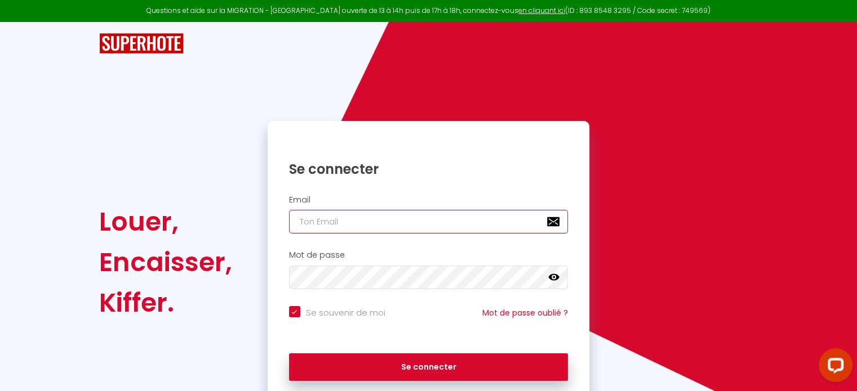
type input "[EMAIL_ADDRESS][DOMAIN_NAME]"
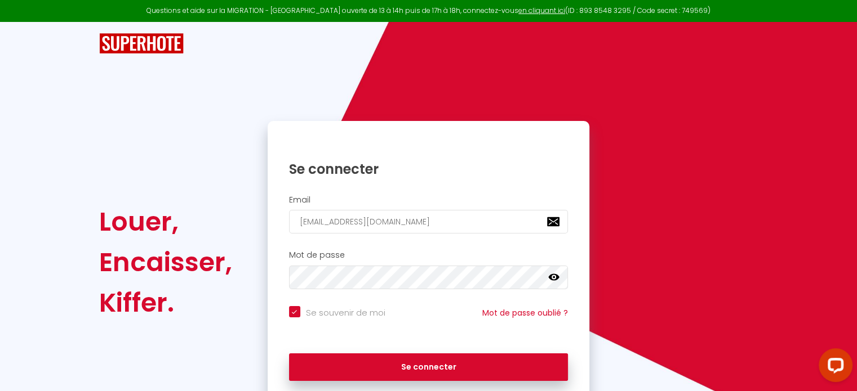
click at [554, 280] on icon at bounding box center [553, 277] width 11 height 7
click at [286, 266] on div "Mot de passe false" at bounding box center [428, 270] width 307 height 39
click at [565, 335] on div "Se souvenir de moi Mot de passe oublié ?" at bounding box center [428, 322] width 322 height 42
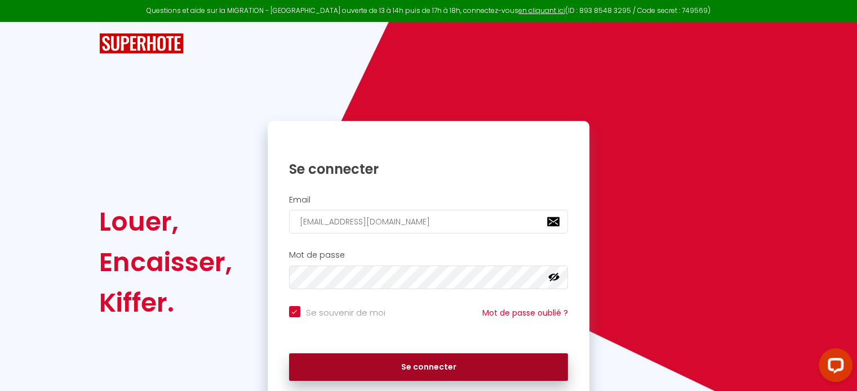
click at [529, 362] on button "Se connecter" at bounding box center [428, 368] width 279 height 28
checkbox input "true"
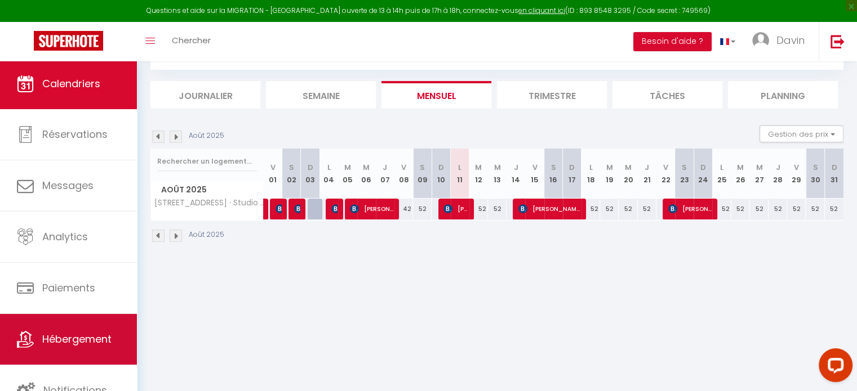
scroll to position [61, 0]
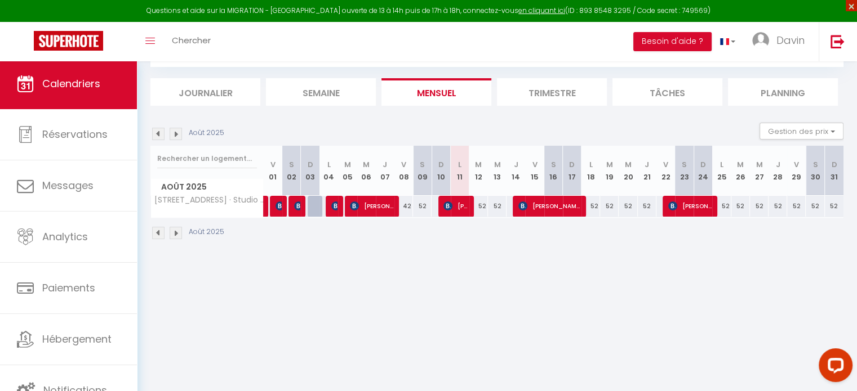
click at [849, 4] on span "×" at bounding box center [850, 5] width 11 height 11
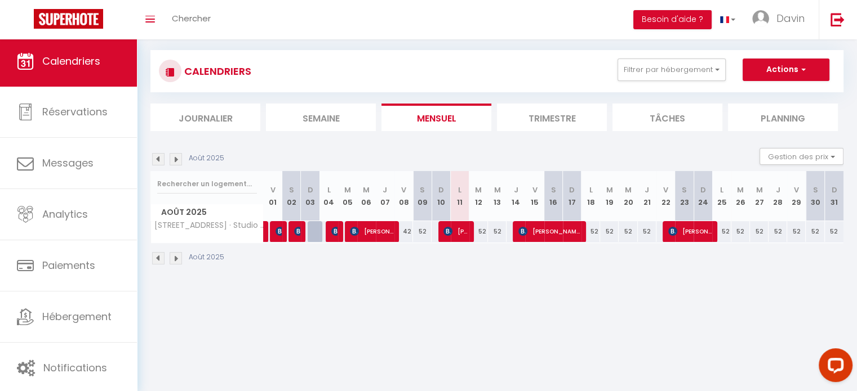
scroll to position [0, 0]
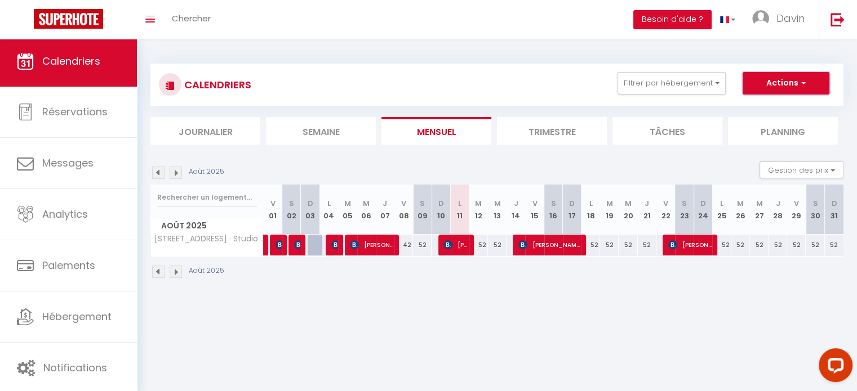
click at [798, 86] on span "button" at bounding box center [801, 82] width 7 height 11
click at [791, 23] on span "Davin" at bounding box center [790, 18] width 28 height 14
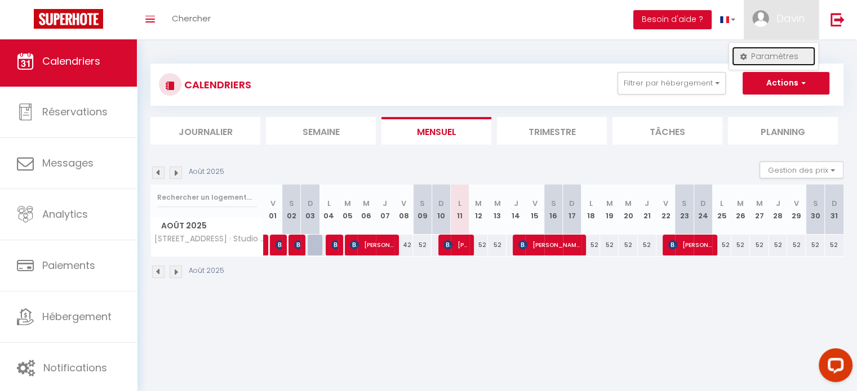
click at [783, 53] on link "Paramètres" at bounding box center [773, 56] width 83 height 19
select select "fr"
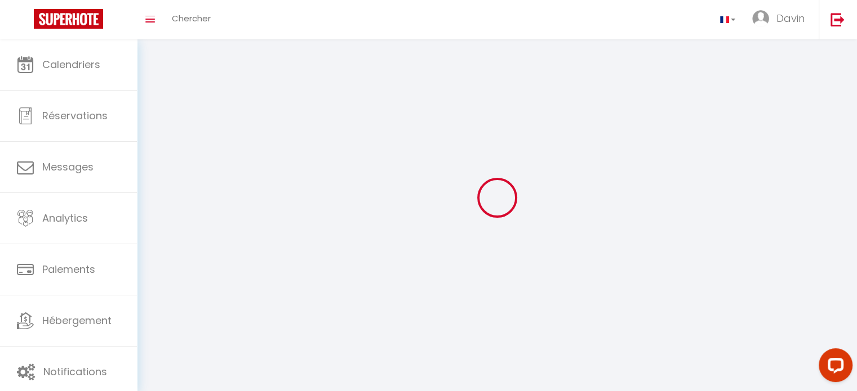
type input "Davin"
type input "Ntumba"
type input "[URL][DOMAIN_NAME]"
select select
select select "28"
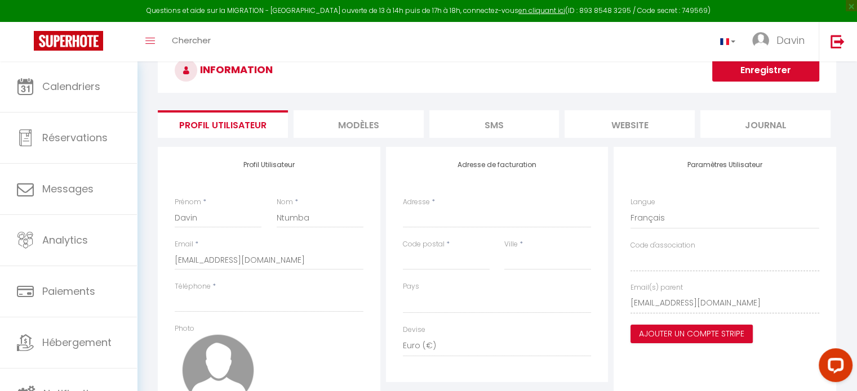
scroll to position [56, 0]
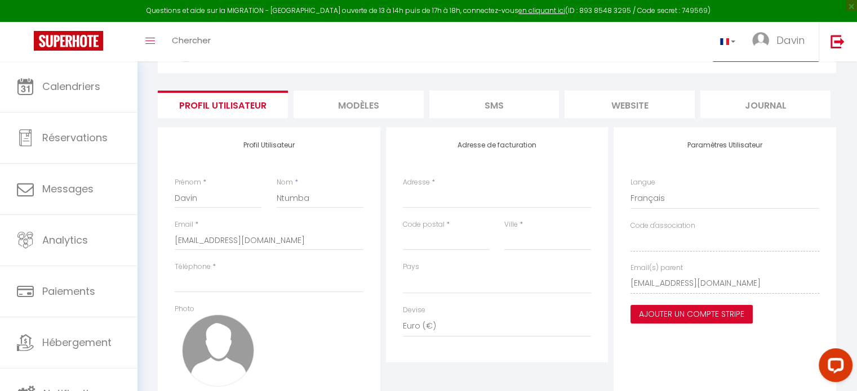
click at [358, 105] on li "MODÈLES" at bounding box center [358, 105] width 130 height 28
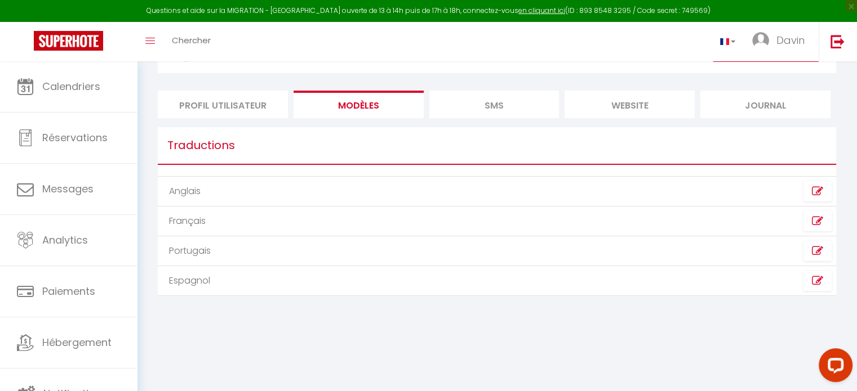
click at [260, 103] on li "Profil Utilisateur" at bounding box center [223, 105] width 130 height 28
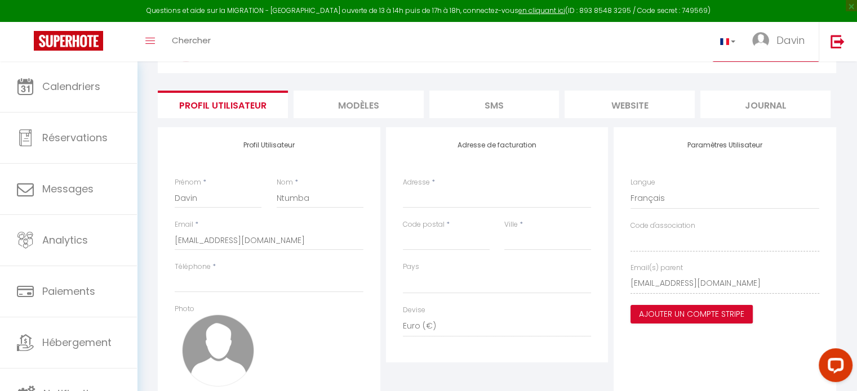
click at [248, 146] on h4 "Profil Utilisateur" at bounding box center [269, 145] width 189 height 8
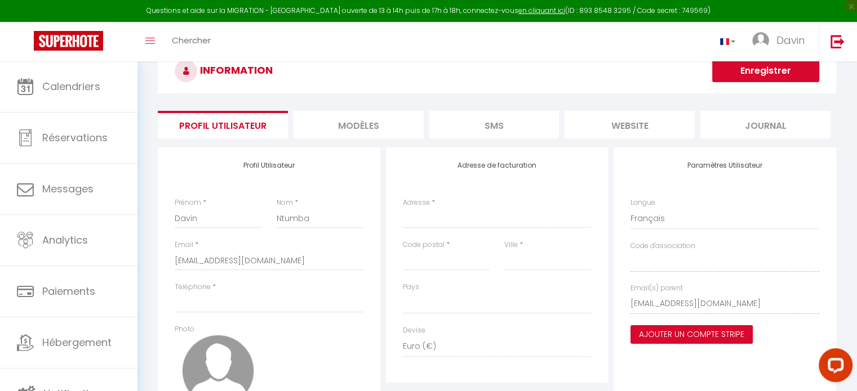
scroll to position [24, 0]
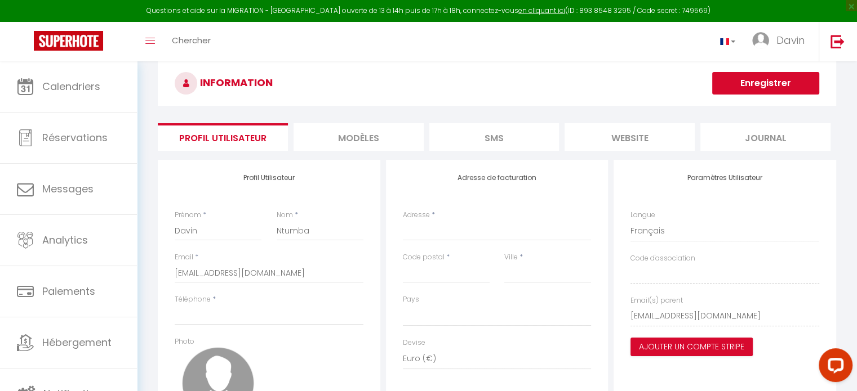
click at [401, 141] on li "MODÈLES" at bounding box center [358, 137] width 130 height 28
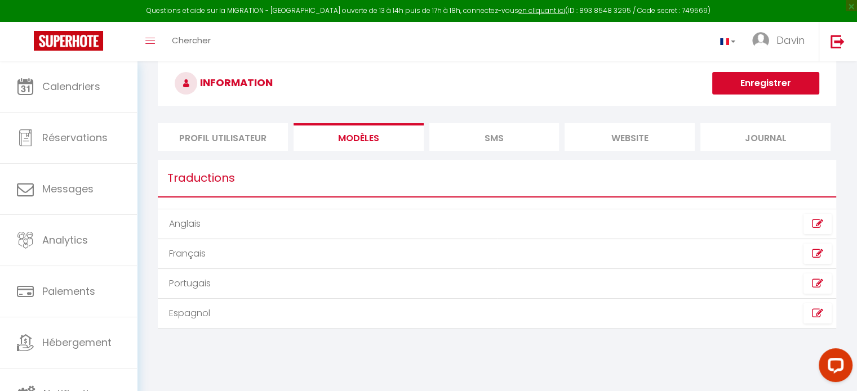
click at [461, 144] on li "SMS" at bounding box center [494, 137] width 130 height 28
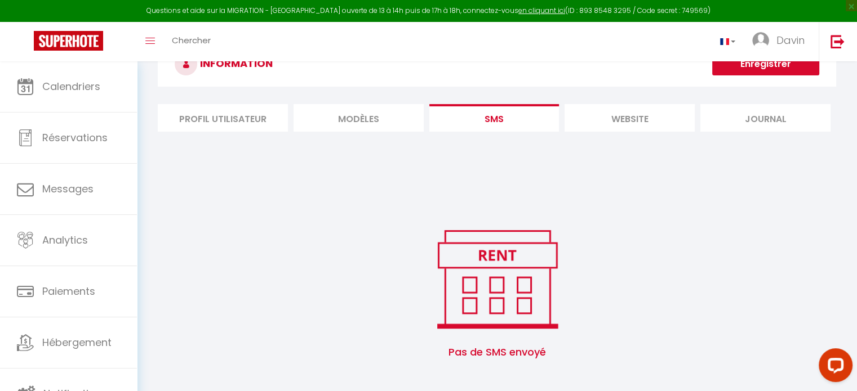
scroll to position [61, 0]
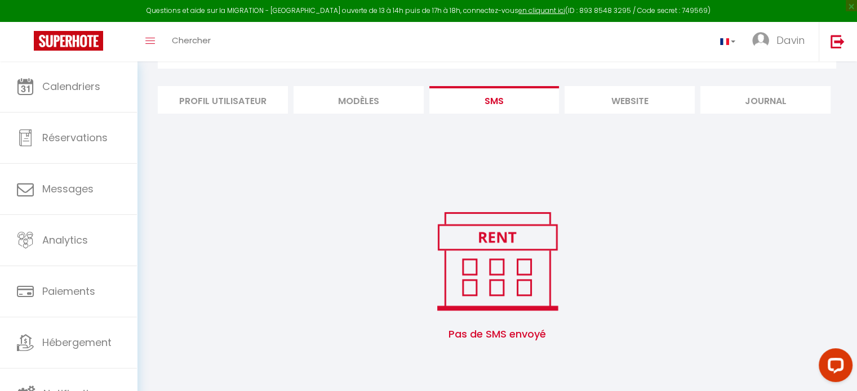
click at [635, 111] on li "website" at bounding box center [629, 100] width 130 height 28
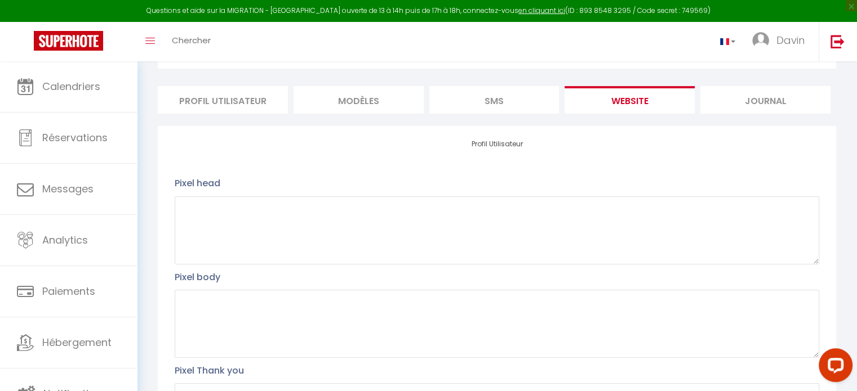
click at [739, 108] on li "Journal" at bounding box center [765, 100] width 130 height 28
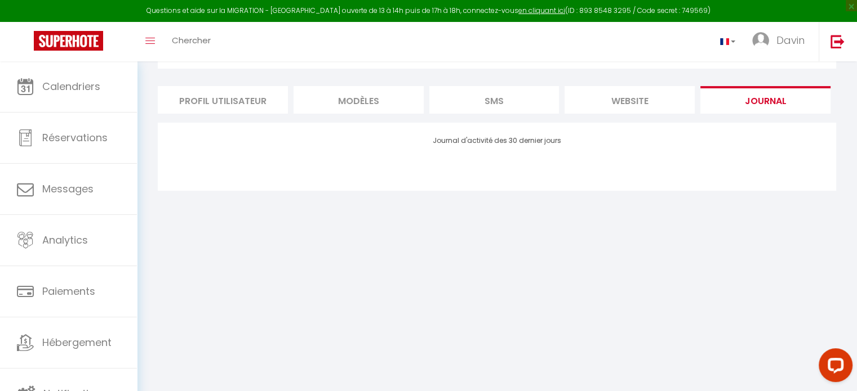
click at [586, 100] on li "website" at bounding box center [629, 100] width 130 height 28
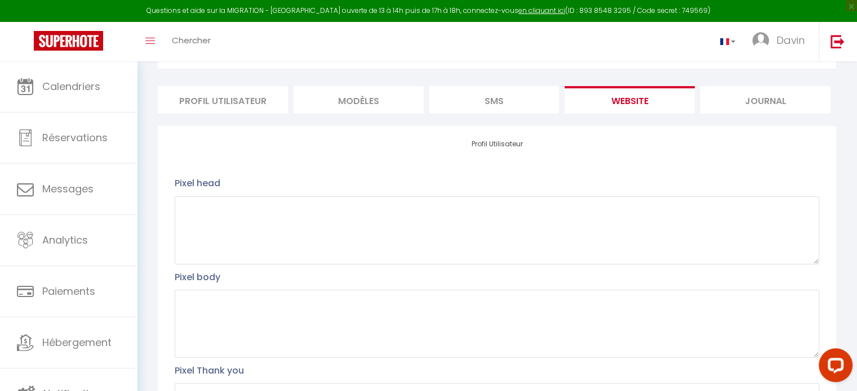
click at [518, 102] on li "SMS" at bounding box center [494, 100] width 130 height 28
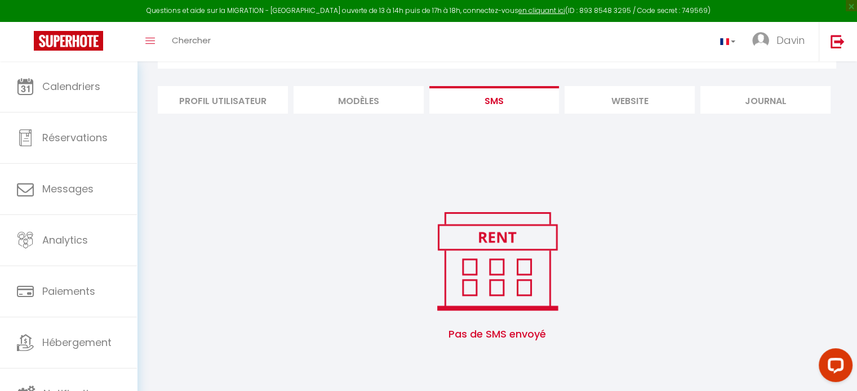
click at [408, 91] on li "MODÈLES" at bounding box center [358, 100] width 130 height 28
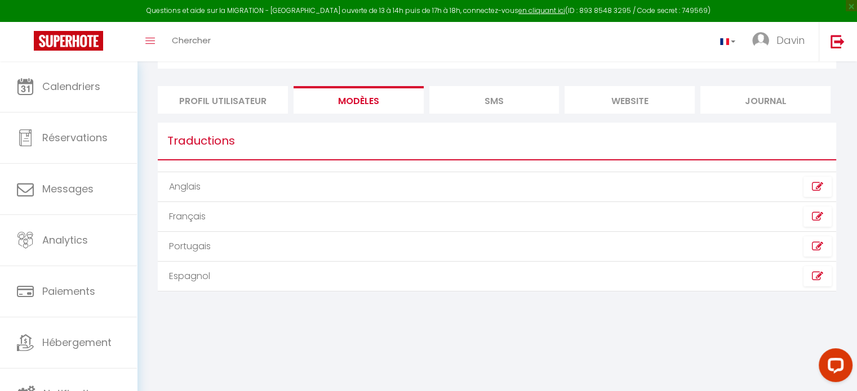
click at [249, 110] on li "Profil Utilisateur" at bounding box center [223, 100] width 130 height 28
select select
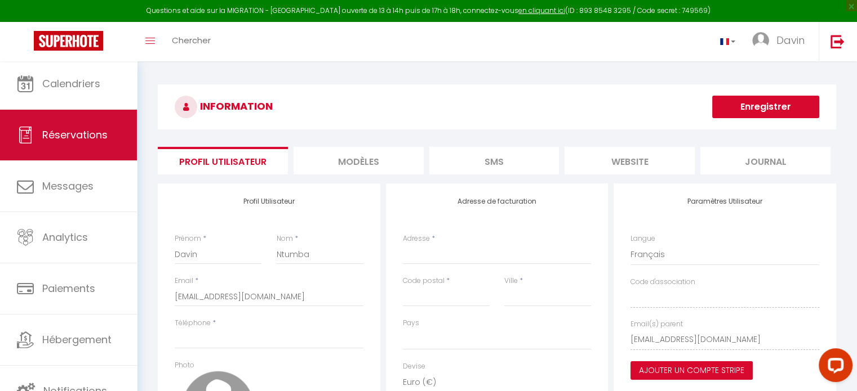
scroll to position [3, 0]
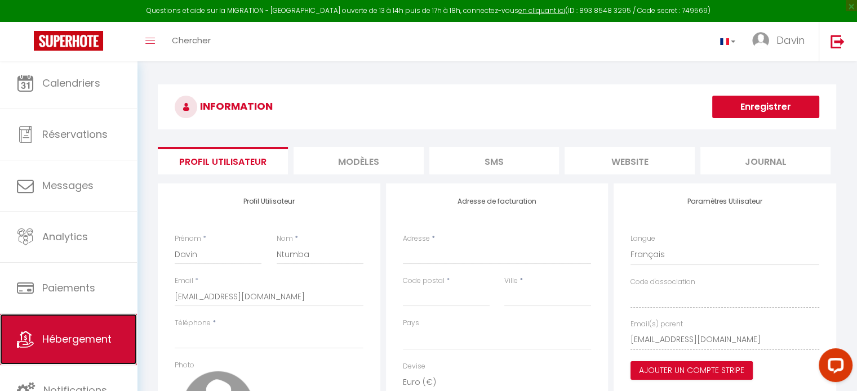
click at [70, 332] on span "Hébergement" at bounding box center [76, 339] width 69 height 14
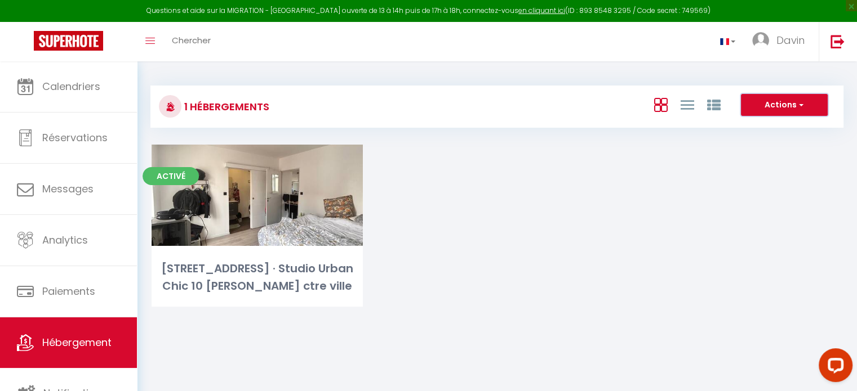
click at [803, 108] on button "Actions" at bounding box center [784, 105] width 87 height 23
click at [715, 103] on icon at bounding box center [713, 106] width 14 height 14
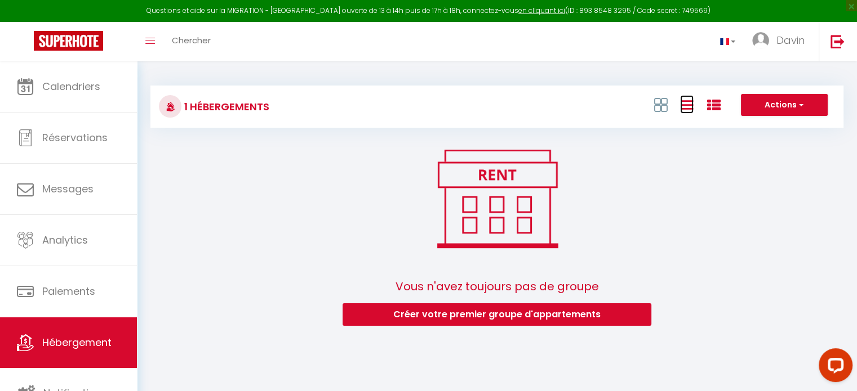
click at [689, 103] on icon at bounding box center [687, 105] width 14 height 14
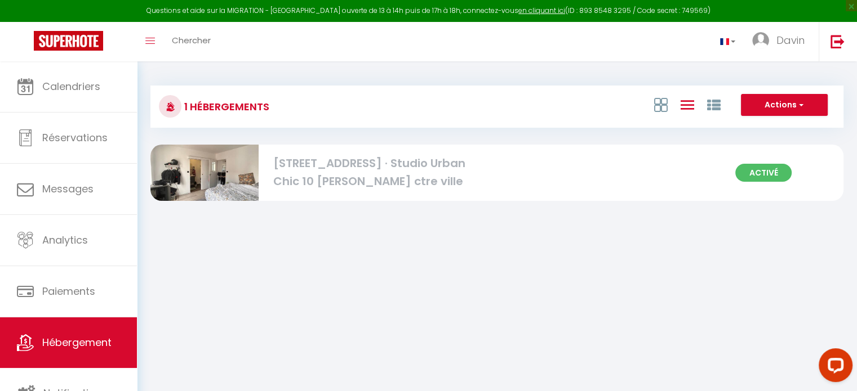
select select
select select "28"
select select "fr"
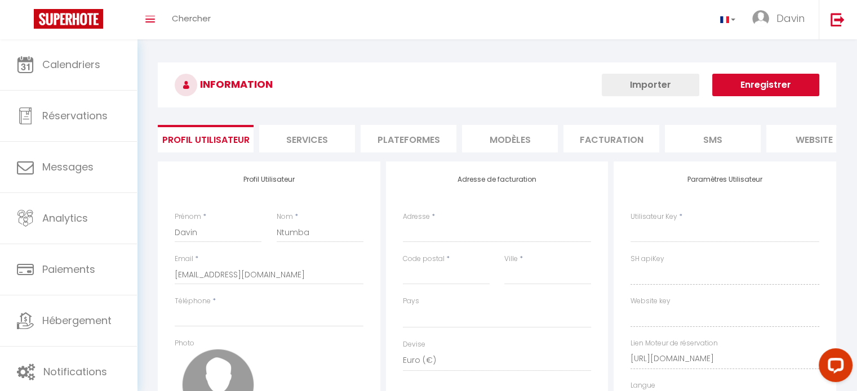
click at [669, 107] on div "INFORMATION Importer Enregistrer" at bounding box center [497, 88] width 678 height 51
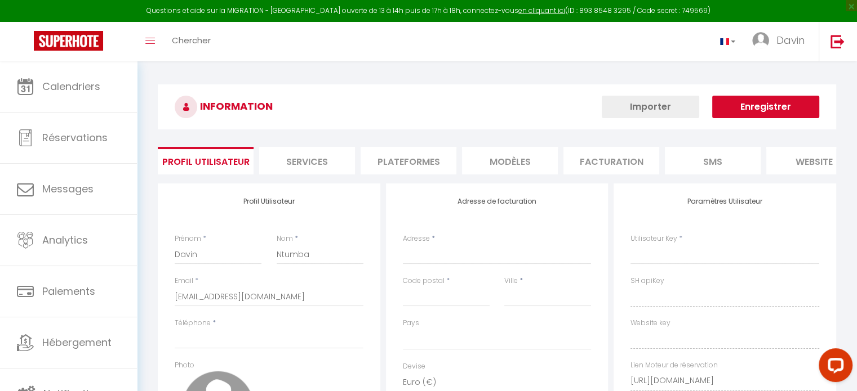
select select
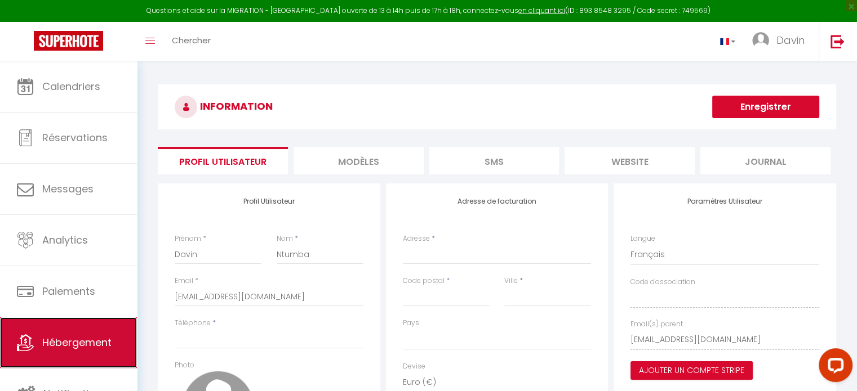
click at [66, 347] on span "Hébergement" at bounding box center [76, 343] width 69 height 14
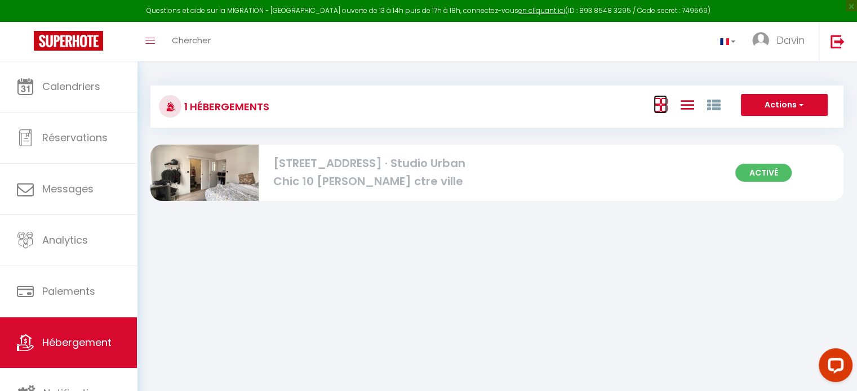
click at [666, 110] on icon at bounding box center [660, 105] width 14 height 14
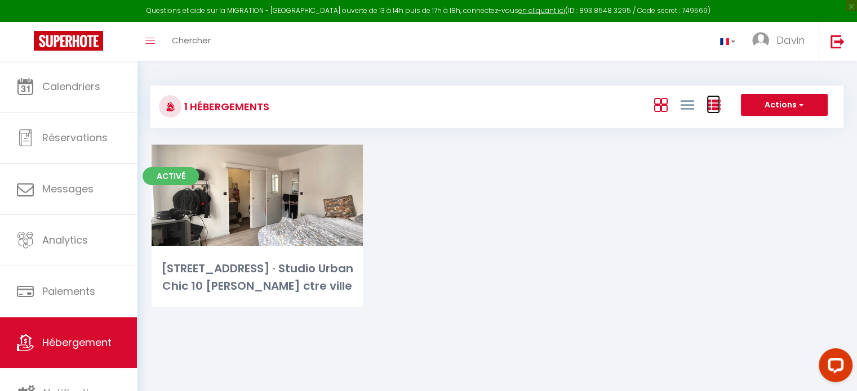
click at [714, 109] on icon at bounding box center [713, 106] width 14 height 14
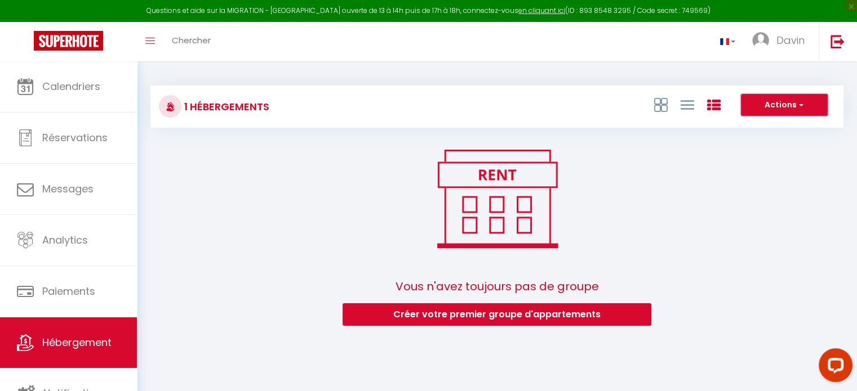
click at [793, 111] on button "Actions" at bounding box center [784, 105] width 87 height 23
click at [739, 182] on div "Vous n'avez toujours pas de groupe Créer votre premier groupe d'appartements" at bounding box center [496, 238] width 693 height 186
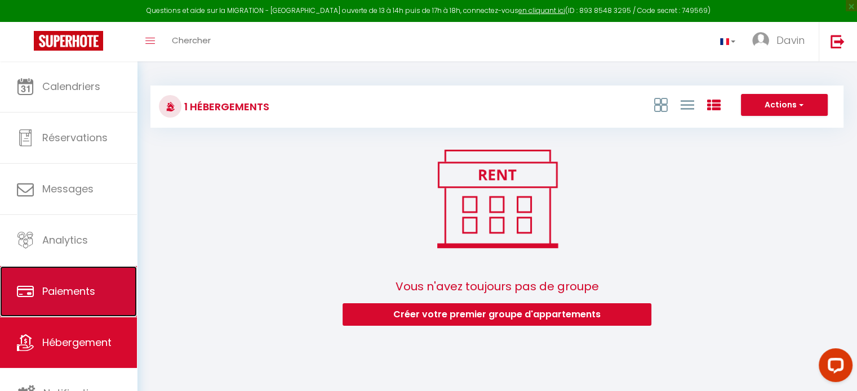
click at [40, 295] on link "Paiements" at bounding box center [68, 291] width 137 height 51
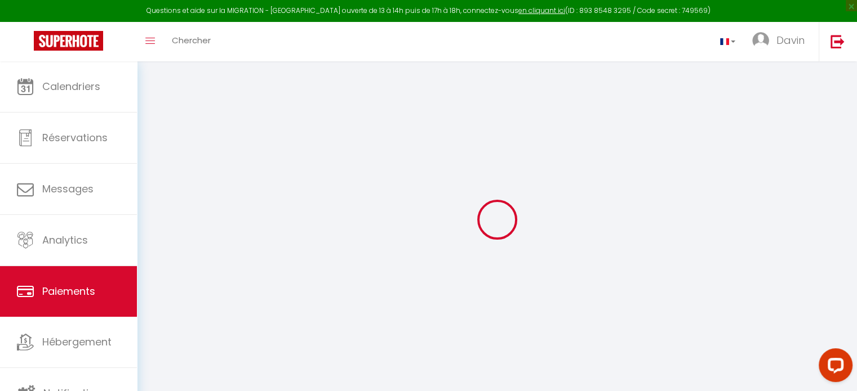
select select "2"
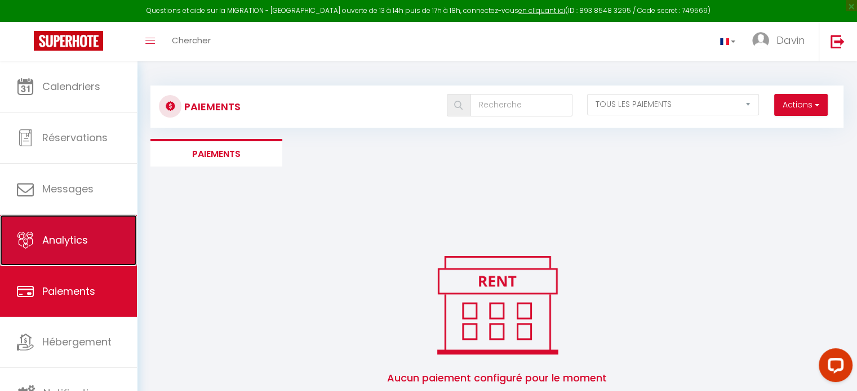
click at [59, 261] on link "Analytics" at bounding box center [68, 240] width 137 height 51
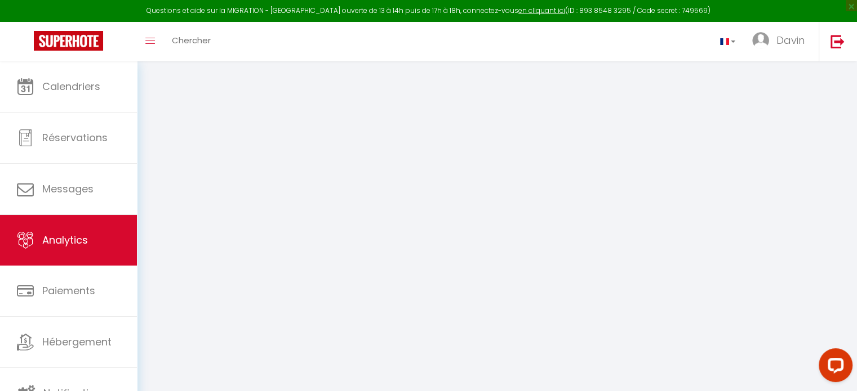
select select "2025"
select select "8"
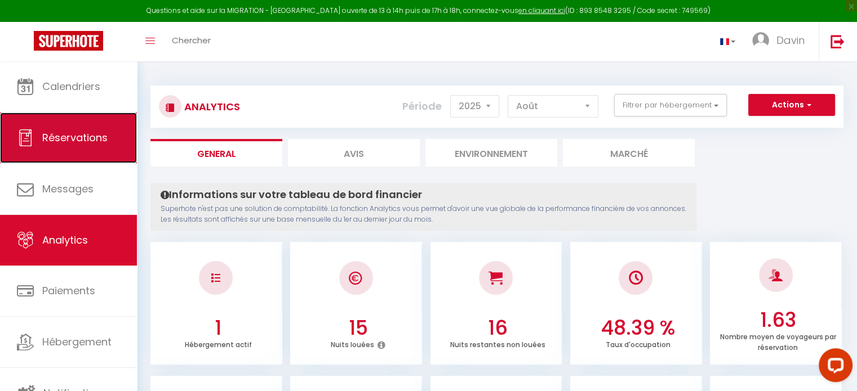
click at [77, 146] on link "Réservations" at bounding box center [68, 138] width 137 height 51
select select "not_cancelled"
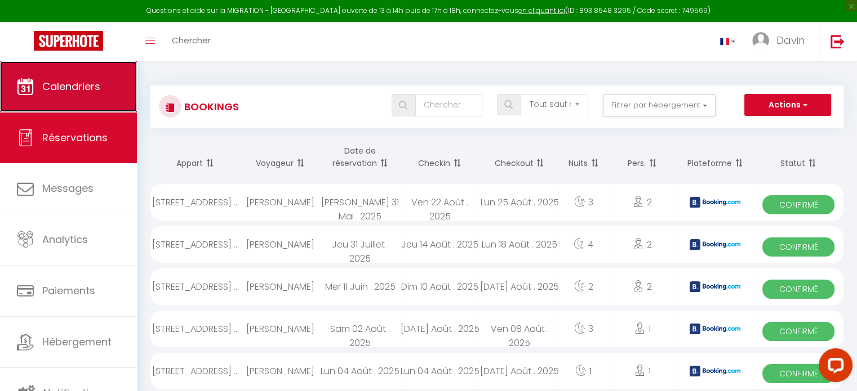
click at [87, 96] on link "Calendriers" at bounding box center [68, 86] width 137 height 51
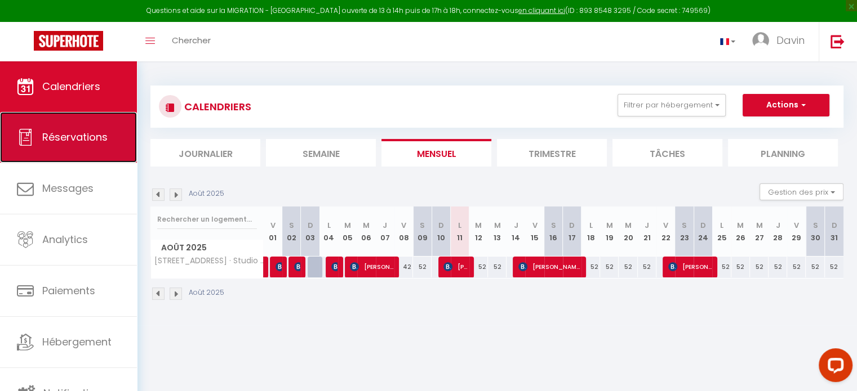
click at [81, 143] on span "Réservations" at bounding box center [74, 137] width 65 height 14
select select "not_cancelled"
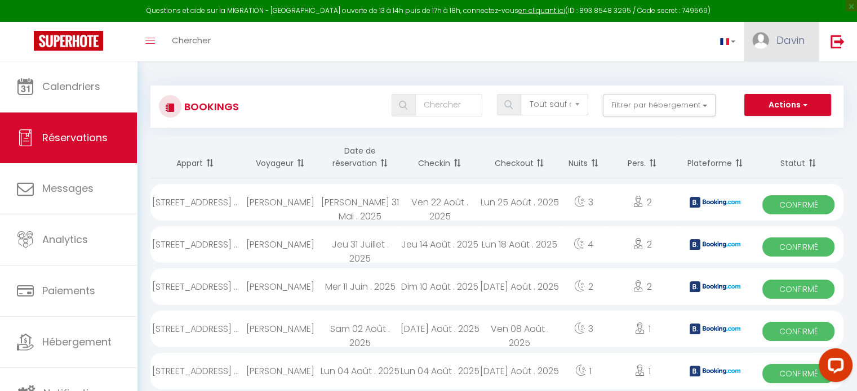
click at [782, 44] on span "Davin" at bounding box center [790, 40] width 28 height 14
click at [766, 74] on link "Paramètres" at bounding box center [773, 78] width 83 height 19
select select
select select "28"
select select "fr"
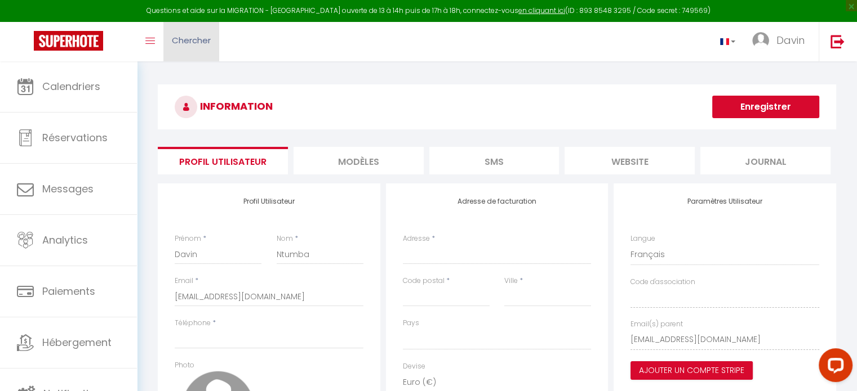
click at [163, 47] on link "Chercher" at bounding box center [191, 41] width 56 height 39
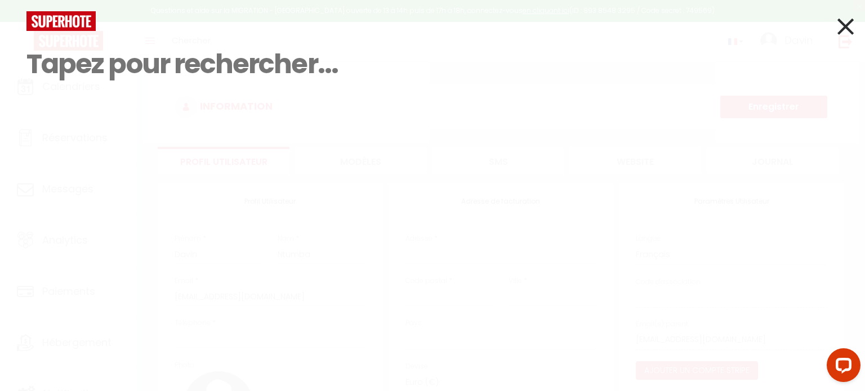
click at [845, 26] on icon at bounding box center [845, 26] width 16 height 28
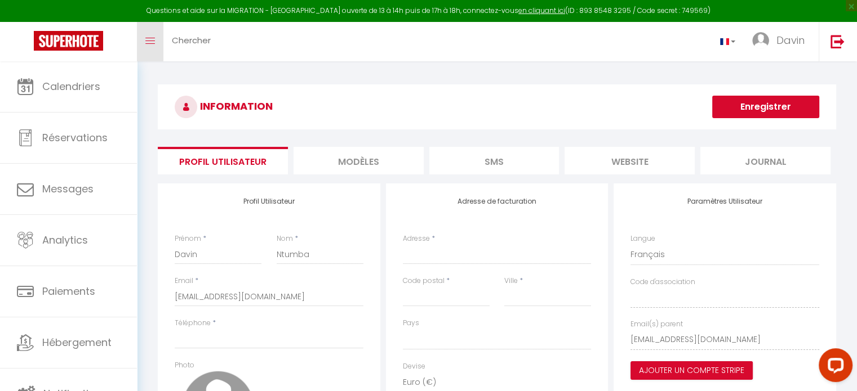
click at [148, 42] on icon "Toggle menubar" at bounding box center [150, 41] width 10 height 7
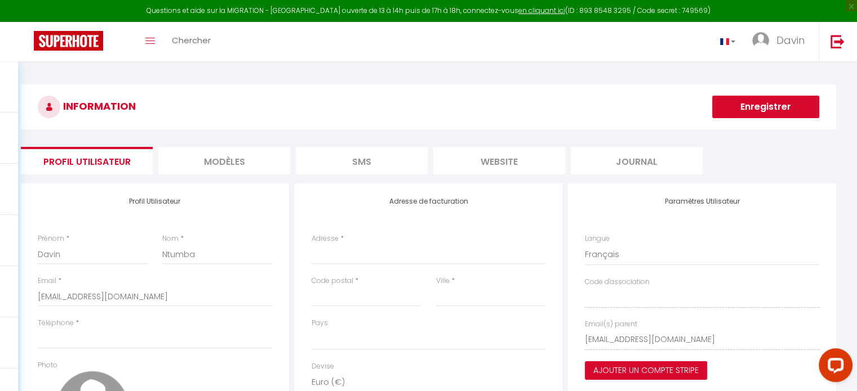
click at [480, 163] on li "website" at bounding box center [499, 161] width 132 height 28
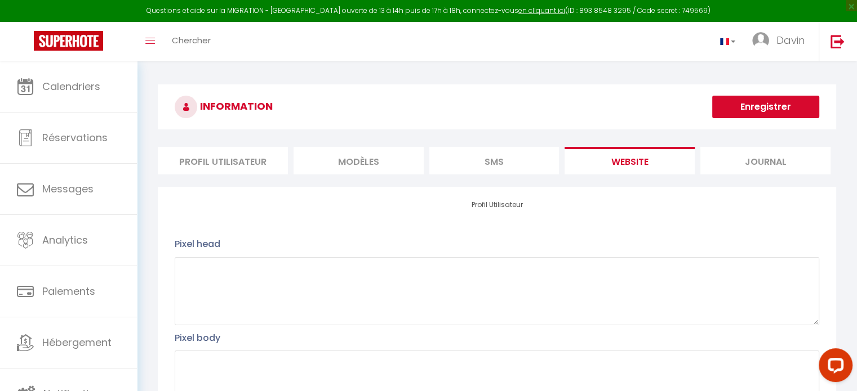
click at [500, 162] on li "SMS" at bounding box center [494, 161] width 130 height 28
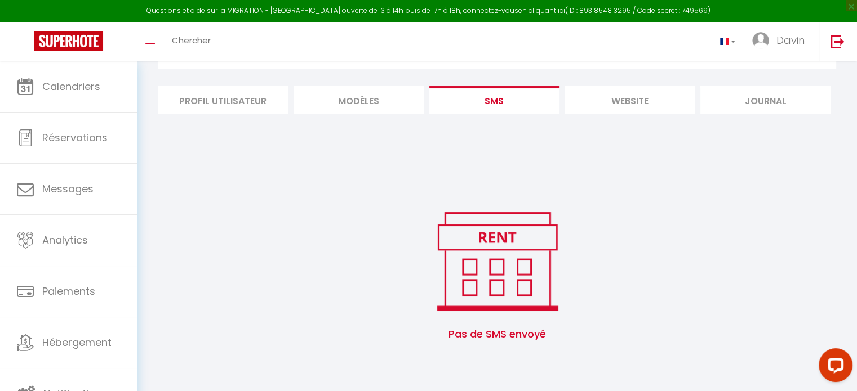
scroll to position [61, 0]
click at [395, 94] on li "MODÈLES" at bounding box center [358, 100] width 130 height 28
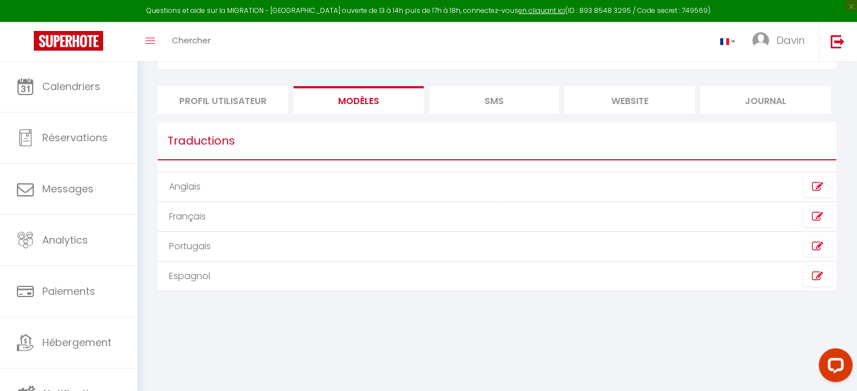
click at [270, 93] on li "Profil Utilisateur" at bounding box center [223, 100] width 130 height 28
select select
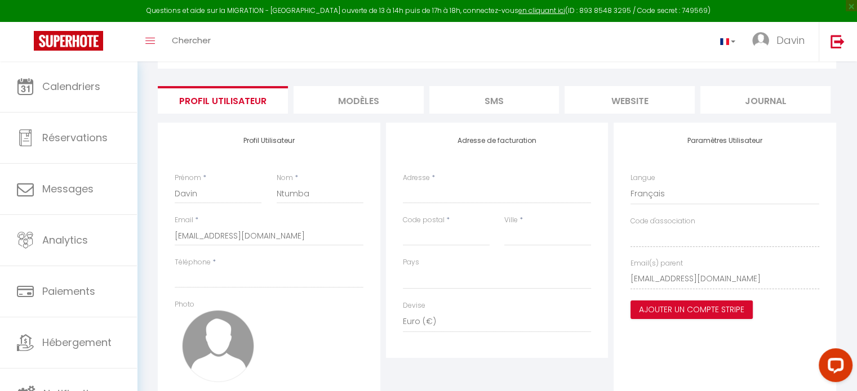
click at [801, 91] on li "Journal" at bounding box center [765, 100] width 130 height 28
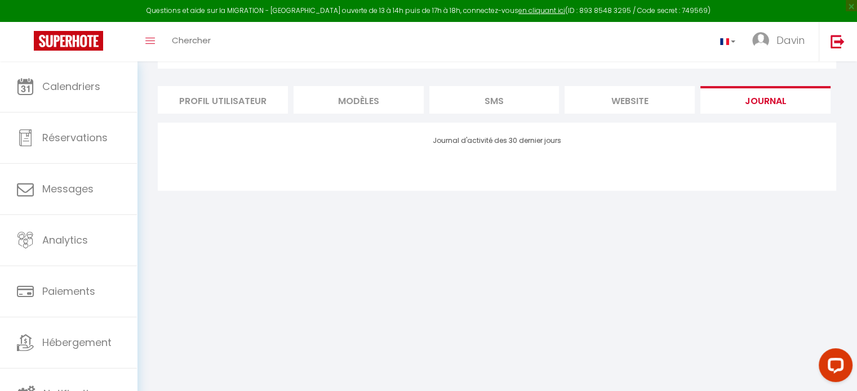
click at [700, 96] on li "Journal" at bounding box center [765, 100] width 130 height 28
click at [664, 98] on li "website" at bounding box center [629, 100] width 130 height 28
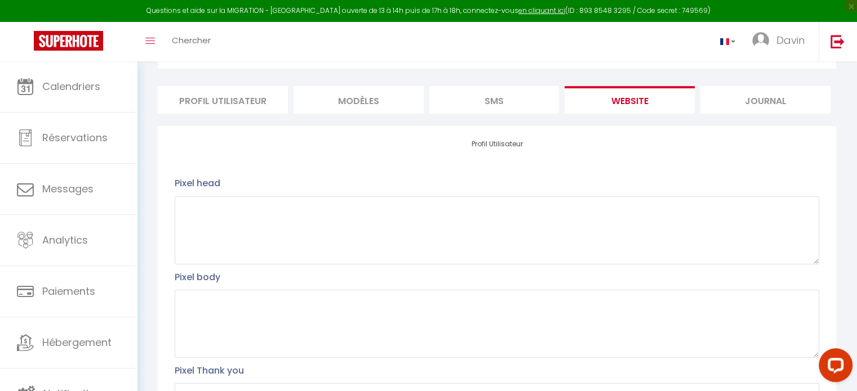
click at [525, 86] on li "SMS" at bounding box center [494, 100] width 130 height 28
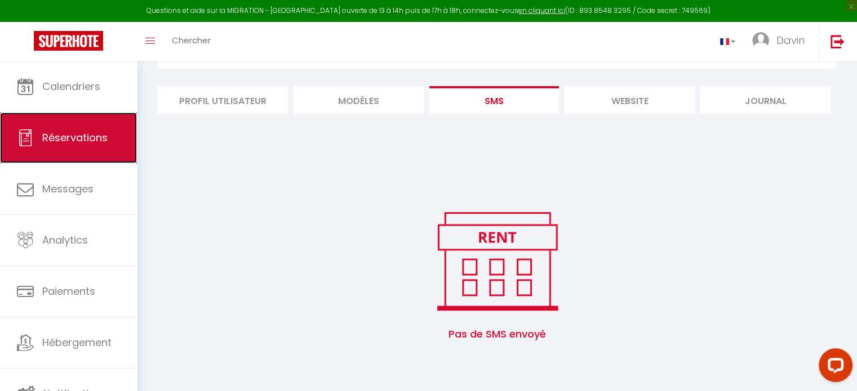
click at [95, 155] on link "Réservations" at bounding box center [68, 138] width 137 height 51
select select "not_cancelled"
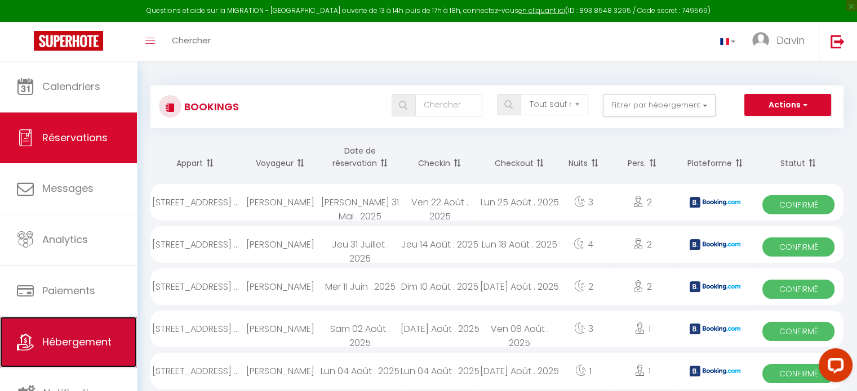
click at [57, 353] on link "Hébergement" at bounding box center [68, 342] width 137 height 51
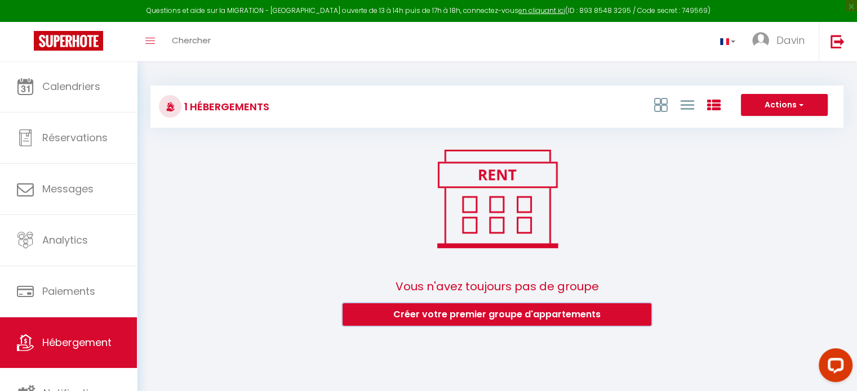
click at [542, 313] on button "Créer votre premier groupe d'appartements" at bounding box center [496, 315] width 309 height 23
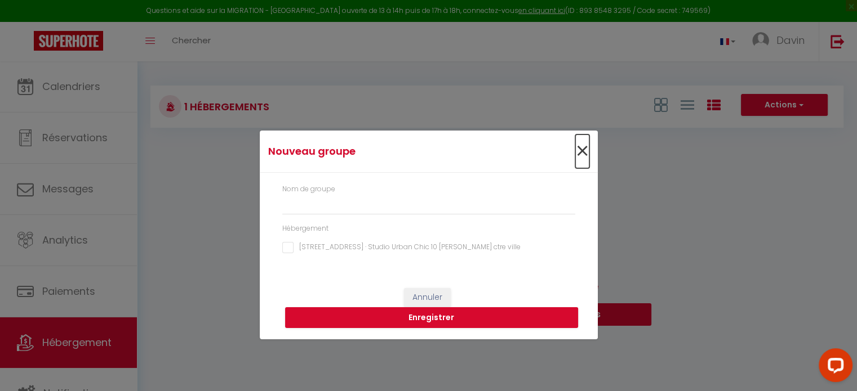
click at [581, 152] on span "×" at bounding box center [582, 152] width 14 height 34
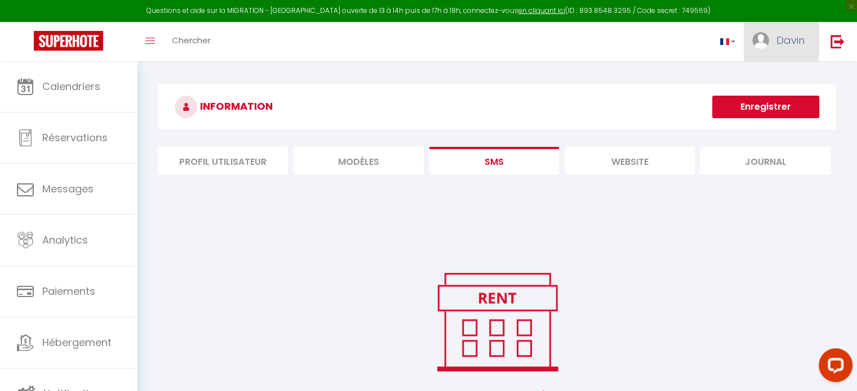
click at [796, 46] on span "Davin" at bounding box center [790, 40] width 28 height 14
click at [783, 76] on link "Paramètres" at bounding box center [773, 78] width 83 height 19
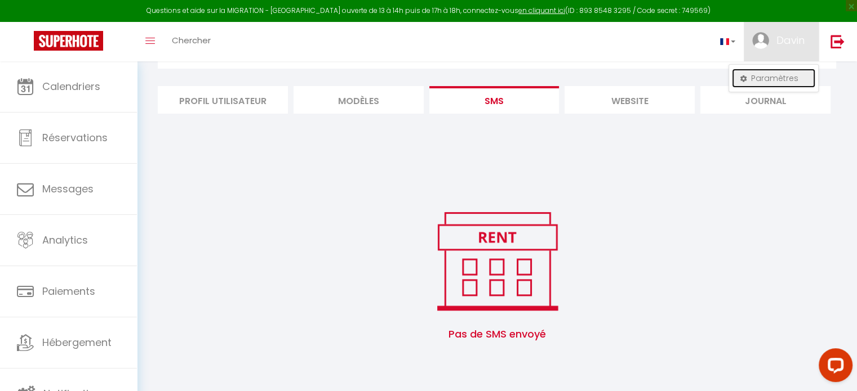
scroll to position [61, 0]
click at [198, 105] on li "Profil Utilisateur" at bounding box center [223, 100] width 130 height 28
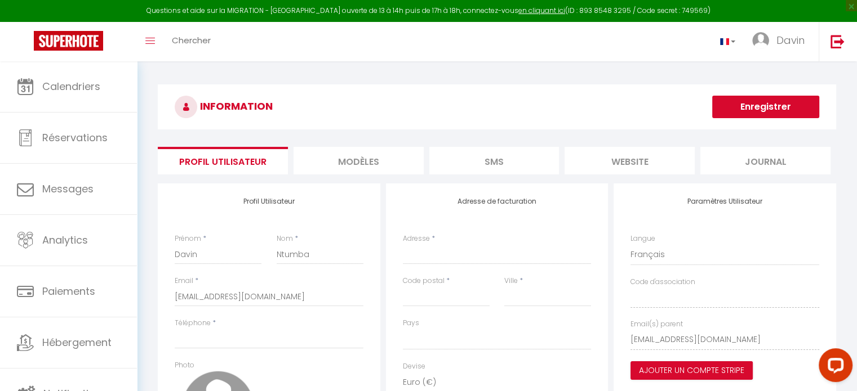
click at [381, 154] on li "MODÈLES" at bounding box center [358, 161] width 130 height 28
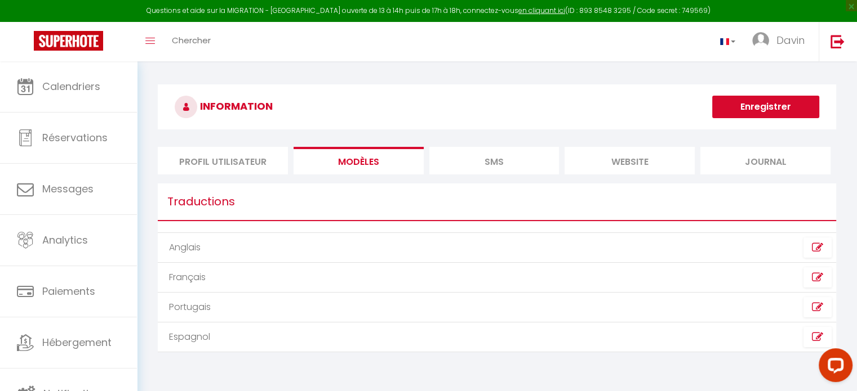
click at [462, 168] on li "SMS" at bounding box center [494, 161] width 130 height 28
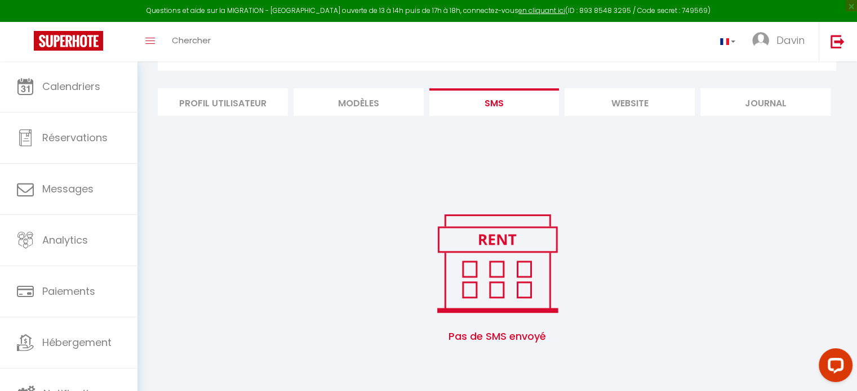
scroll to position [61, 0]
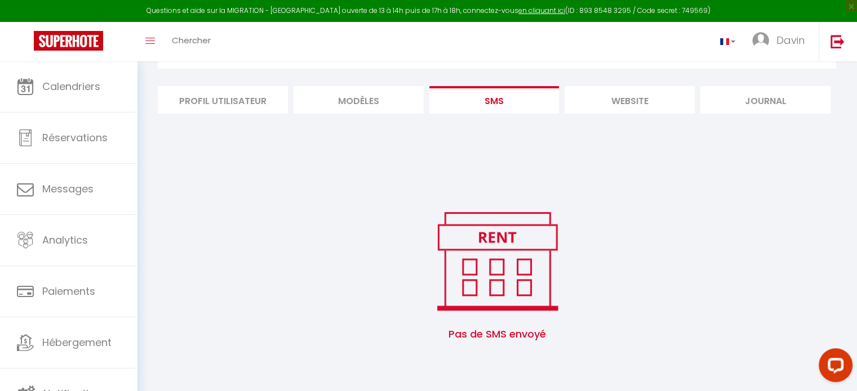
click at [626, 105] on li "website" at bounding box center [629, 100] width 130 height 28
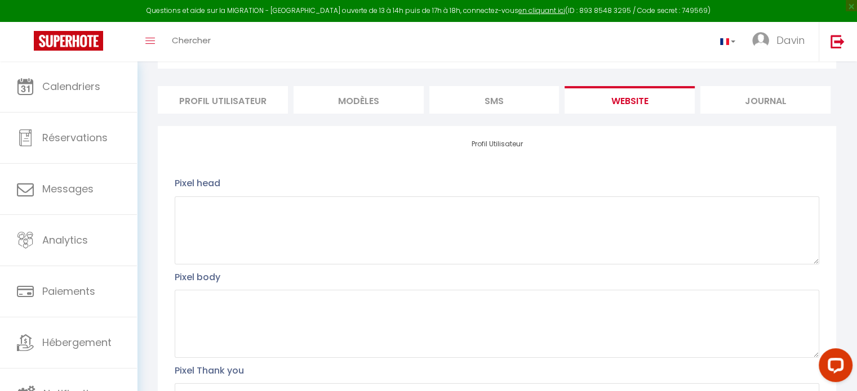
click at [212, 112] on li "Profil Utilisateur" at bounding box center [223, 100] width 130 height 28
select select
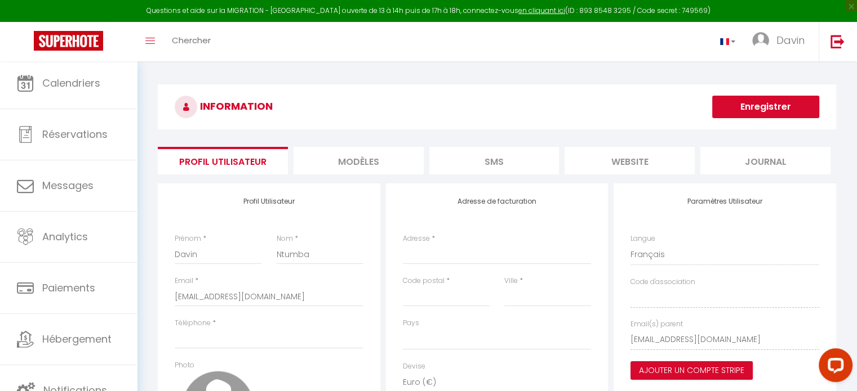
click at [390, 160] on li "MODÈLES" at bounding box center [358, 161] width 130 height 28
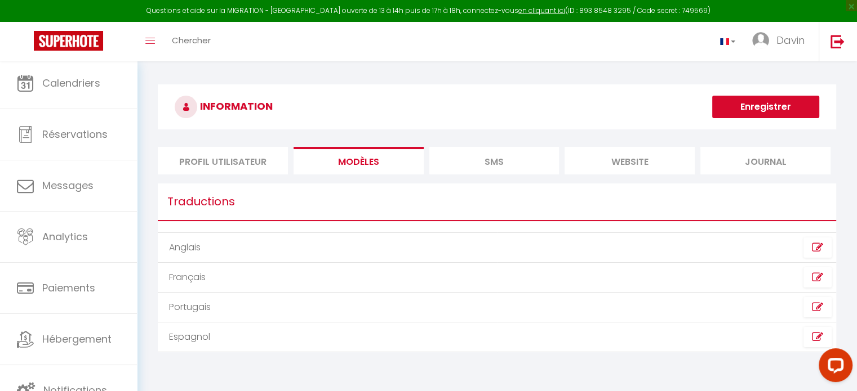
click at [470, 159] on li "SMS" at bounding box center [494, 161] width 130 height 28
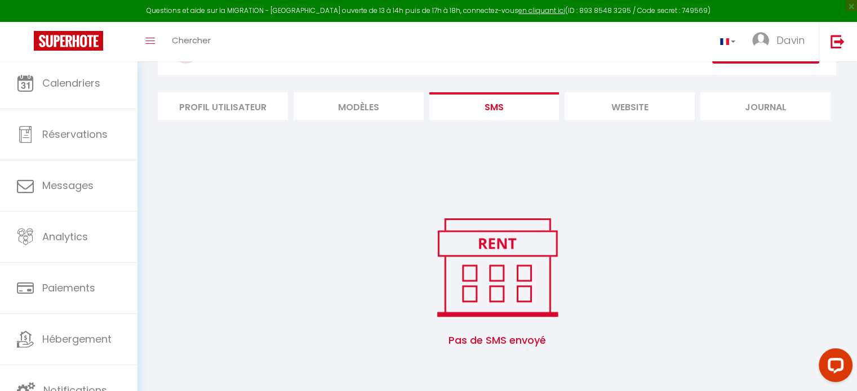
scroll to position [61, 0]
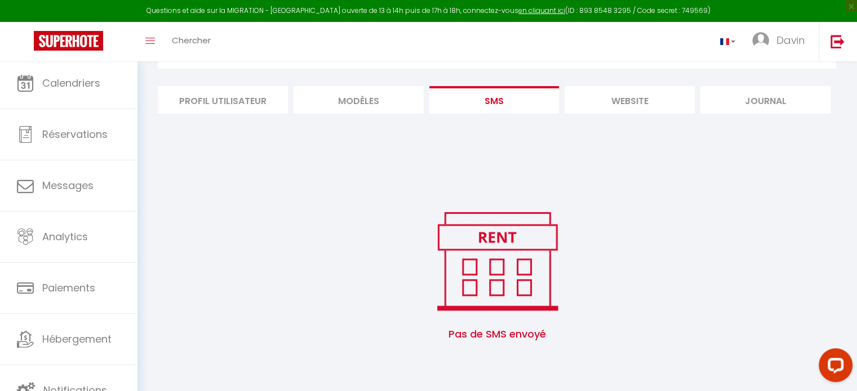
click at [362, 95] on li "MODÈLES" at bounding box center [358, 100] width 130 height 28
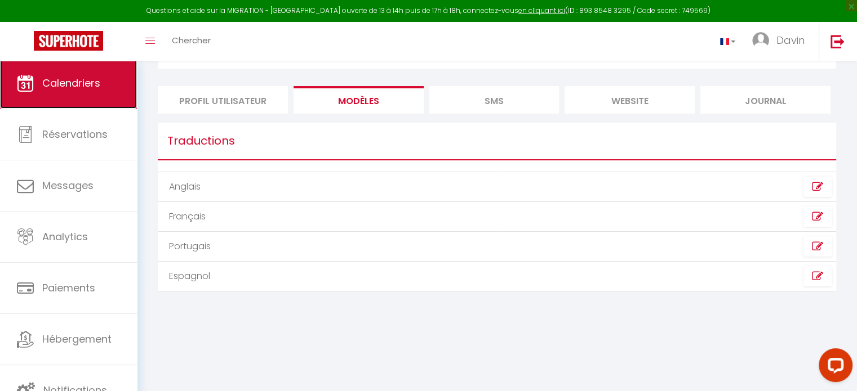
click at [79, 93] on link "Calendriers" at bounding box center [68, 83] width 137 height 51
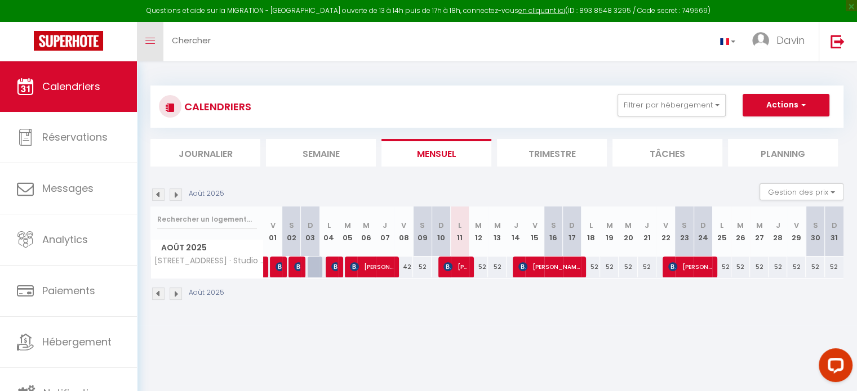
click at [151, 51] on link "Toggle menubar" at bounding box center [150, 41] width 26 height 39
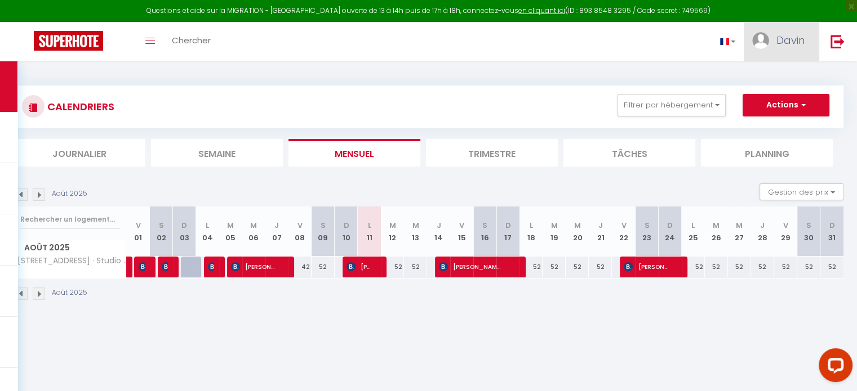
click at [775, 40] on link "Davin" at bounding box center [780, 41] width 75 height 39
click at [768, 77] on link "Paramètres" at bounding box center [773, 78] width 83 height 19
select select "fr"
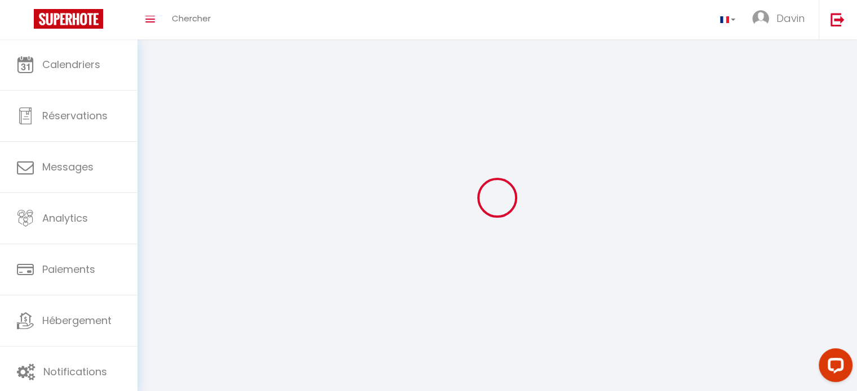
select select
type input "Davin"
type input "Ntumba"
type input "[URL][DOMAIN_NAME]"
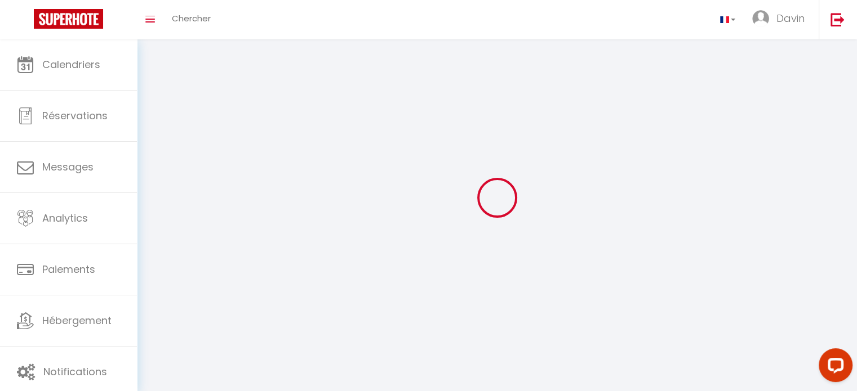
select select
select select "28"
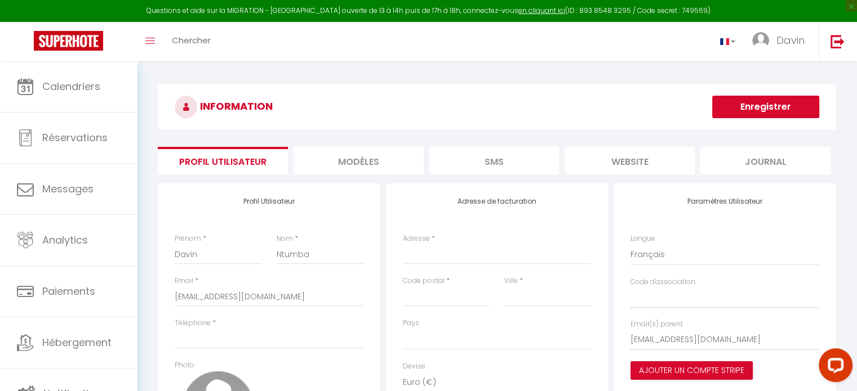
click at [374, 158] on li "MODÈLES" at bounding box center [358, 161] width 130 height 28
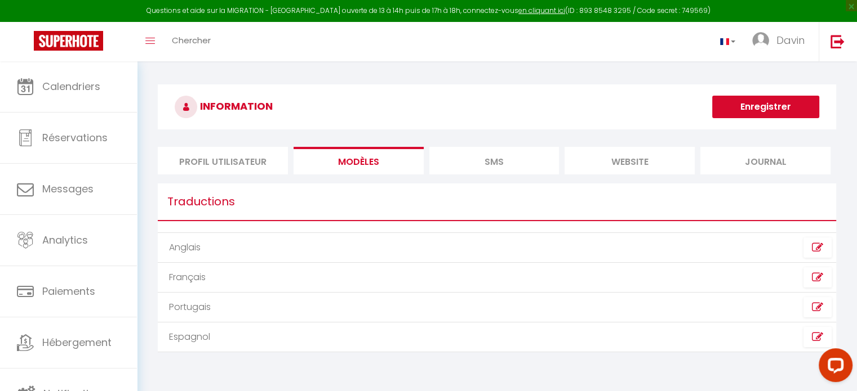
click at [216, 160] on li "Profil Utilisateur" at bounding box center [223, 161] width 130 height 28
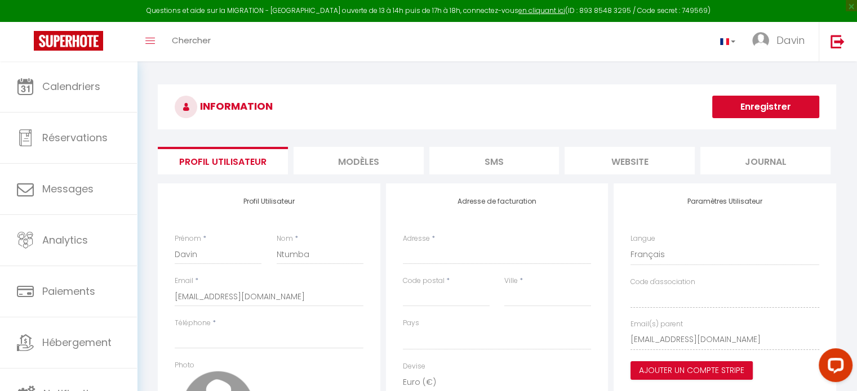
click at [364, 170] on li "MODÈLES" at bounding box center [358, 161] width 130 height 28
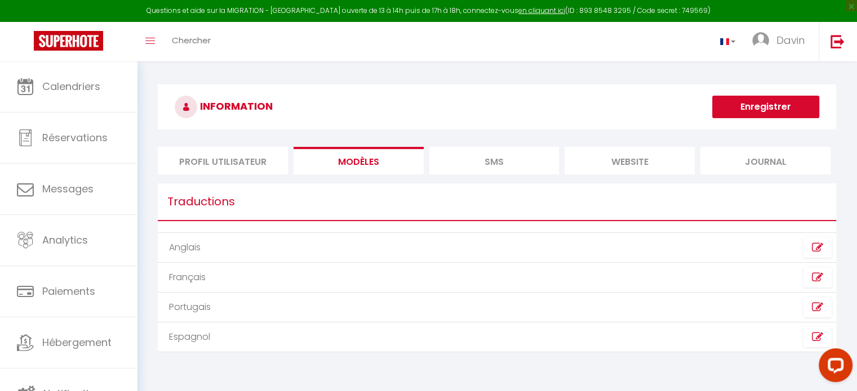
click at [498, 172] on li "SMS" at bounding box center [494, 161] width 130 height 28
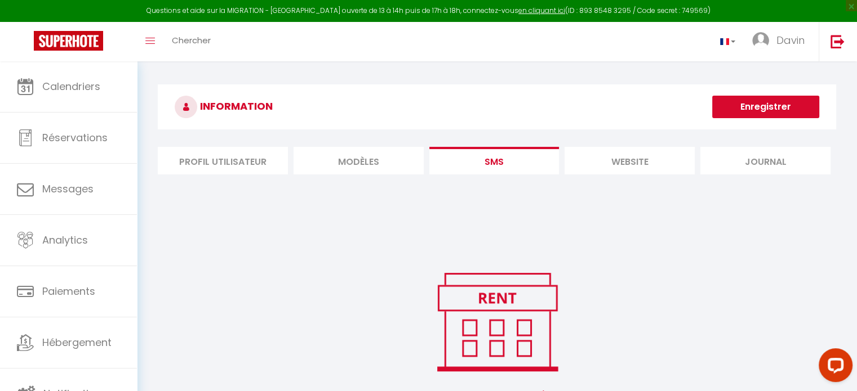
click at [642, 163] on li "website" at bounding box center [629, 161] width 130 height 28
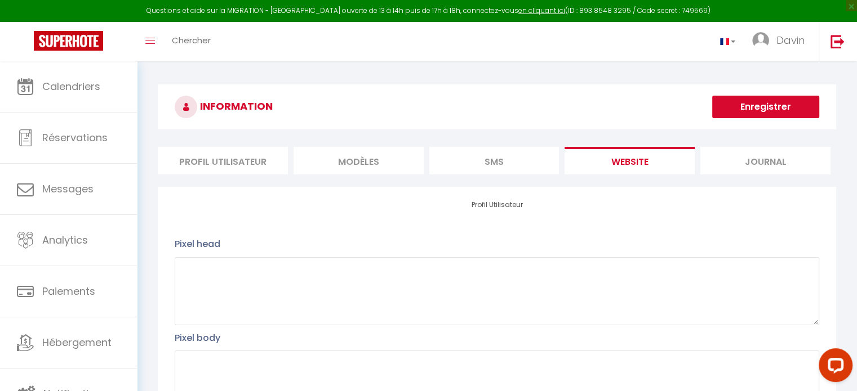
click at [711, 162] on li "Journal" at bounding box center [765, 161] width 130 height 28
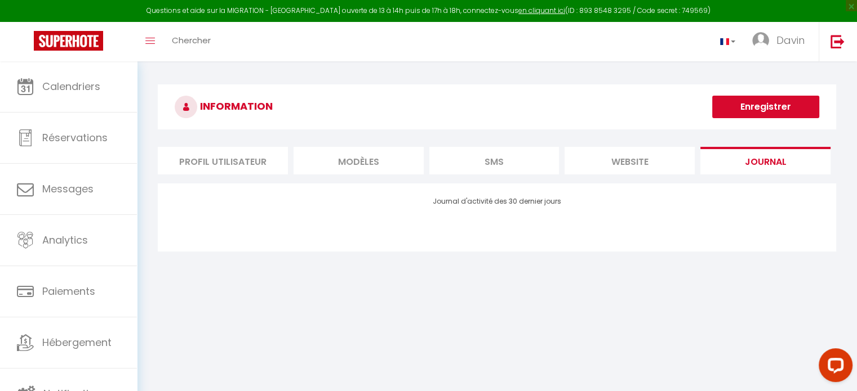
click at [635, 164] on li "website" at bounding box center [629, 161] width 130 height 28
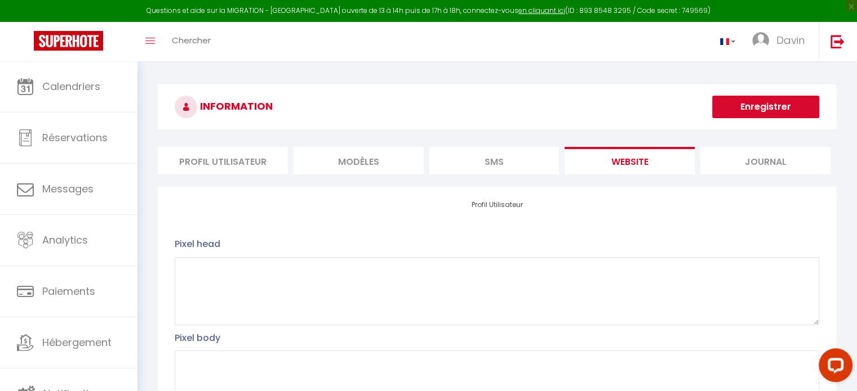
click at [502, 159] on li "SMS" at bounding box center [494, 161] width 130 height 28
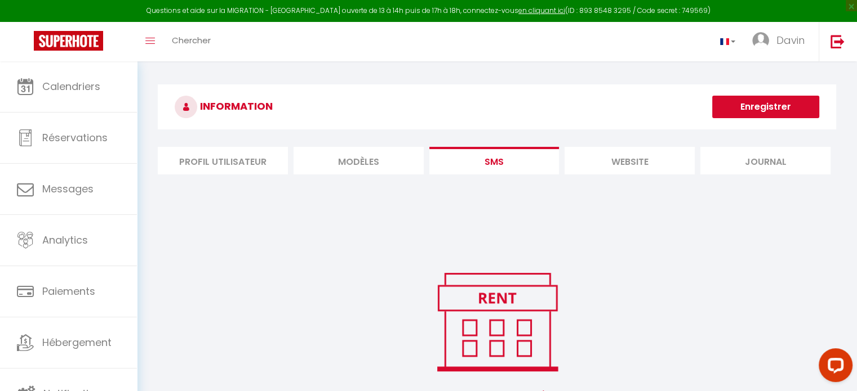
click at [356, 159] on li "MODÈLES" at bounding box center [358, 161] width 130 height 28
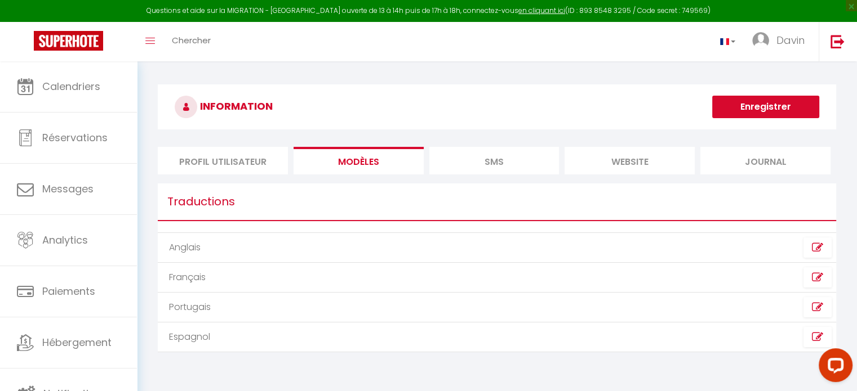
click at [243, 164] on li "Profil Utilisateur" at bounding box center [223, 161] width 130 height 28
select select
